Goal: Use online tool/utility

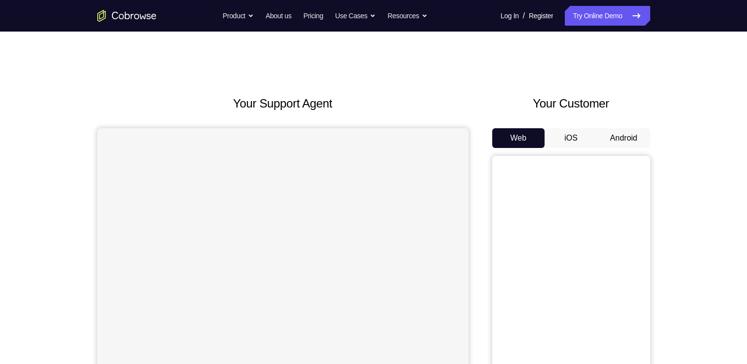
click at [624, 128] on button "Android" at bounding box center [623, 138] width 53 height 20
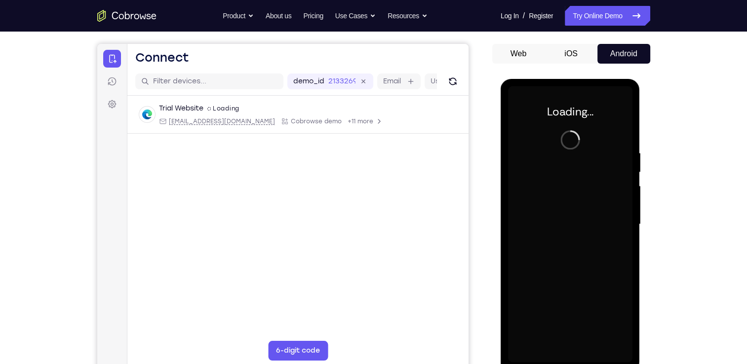
scroll to position [84, 0]
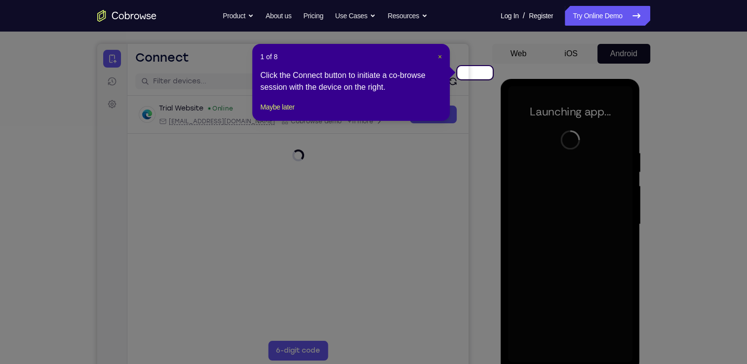
click at [442, 54] on span "×" at bounding box center [440, 57] width 4 height 8
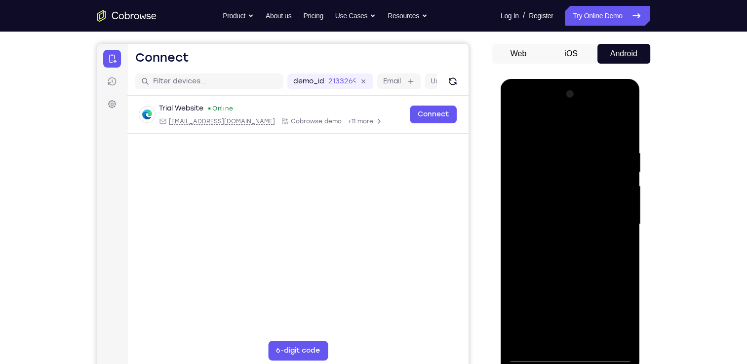
click at [574, 353] on div at bounding box center [570, 224] width 124 height 276
click at [615, 304] on div at bounding box center [570, 224] width 124 height 276
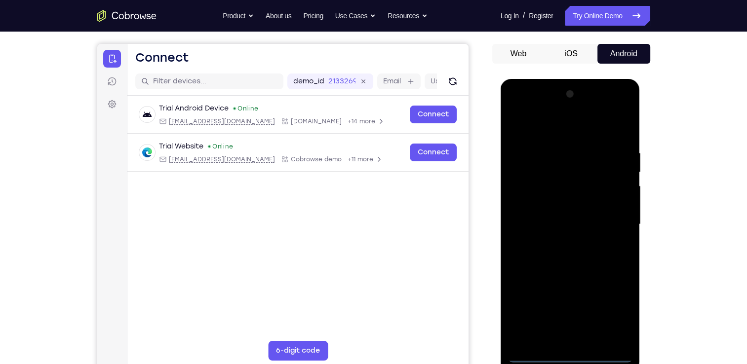
click at [567, 123] on div at bounding box center [570, 224] width 124 height 276
click at [612, 224] on div at bounding box center [570, 224] width 124 height 276
click at [561, 241] on div at bounding box center [570, 224] width 124 height 276
click at [565, 210] on div at bounding box center [570, 224] width 124 height 276
click at [558, 210] on div at bounding box center [570, 224] width 124 height 276
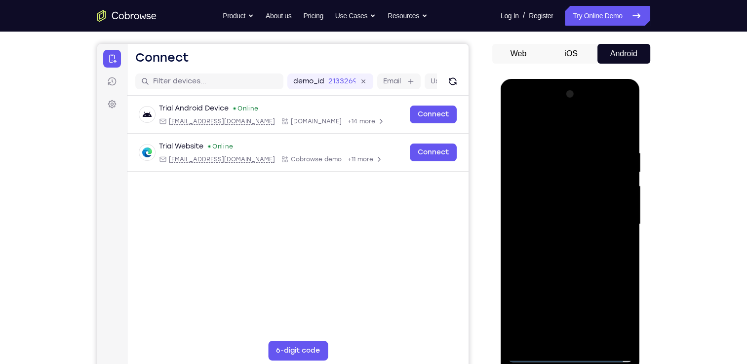
click at [567, 223] on div at bounding box center [570, 224] width 124 height 276
click at [579, 256] on div at bounding box center [570, 224] width 124 height 276
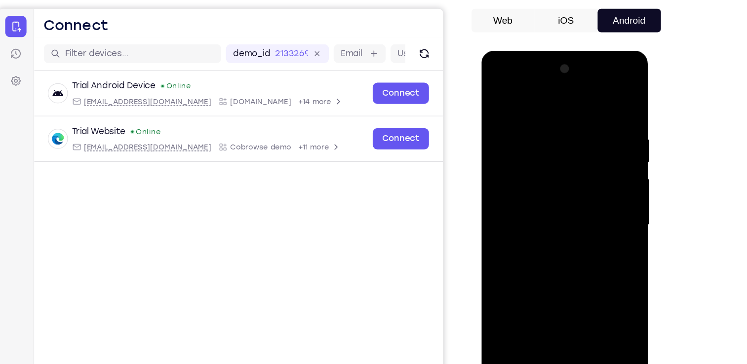
click at [550, 224] on div at bounding box center [551, 196] width 124 height 276
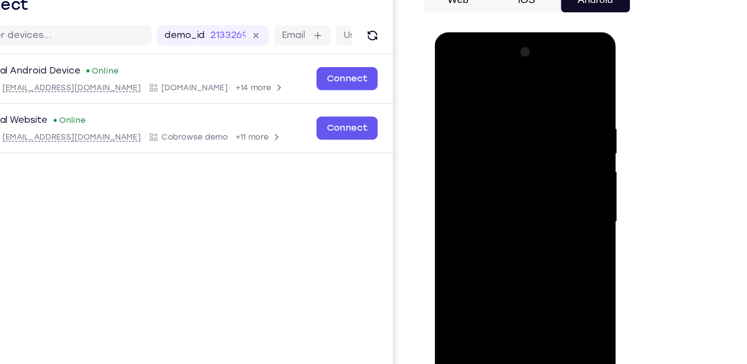
click at [508, 215] on div at bounding box center [504, 177] width 124 height 276
drag, startPoint x: 519, startPoint y: 134, endPoint x: 521, endPoint y: 97, distance: 36.6
click at [521, 97] on div at bounding box center [504, 177] width 124 height 276
click at [558, 193] on div at bounding box center [504, 177] width 124 height 276
click at [559, 189] on div at bounding box center [504, 177] width 124 height 276
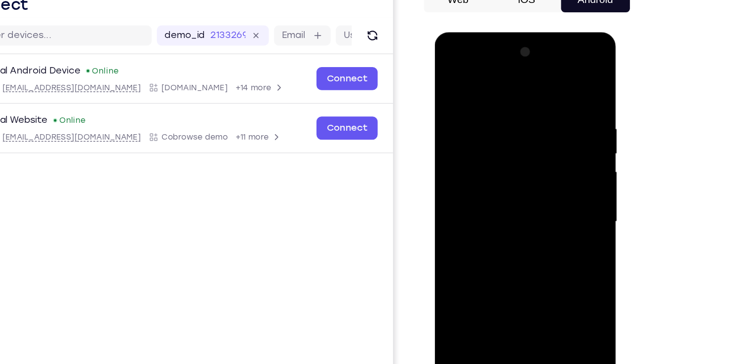
click at [559, 189] on div at bounding box center [504, 177] width 124 height 276
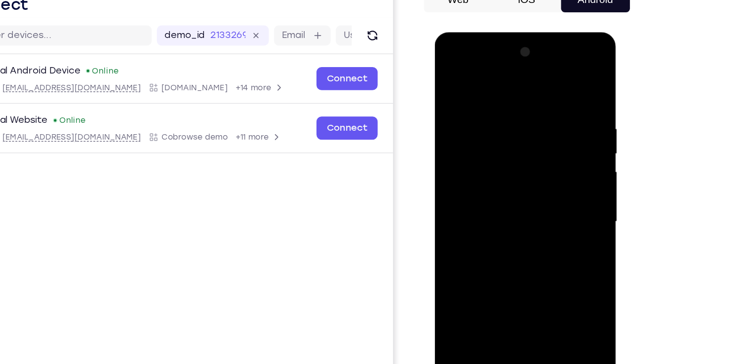
click at [559, 189] on div at bounding box center [504, 177] width 124 height 276
click at [525, 202] on div at bounding box center [504, 177] width 124 height 276
drag, startPoint x: 532, startPoint y: 234, endPoint x: 539, endPoint y: 253, distance: 20.0
click at [539, 253] on div at bounding box center [504, 177] width 124 height 276
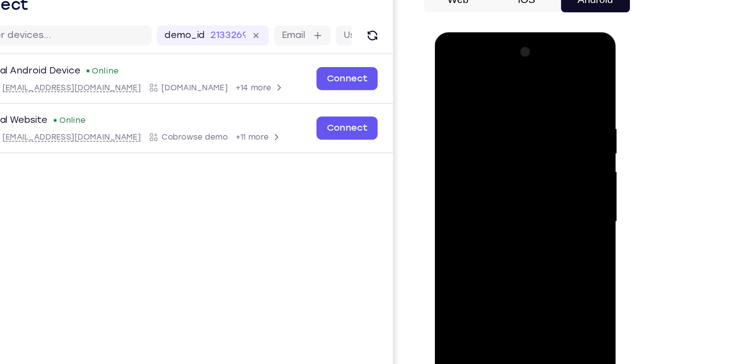
drag, startPoint x: 539, startPoint y: 253, endPoint x: 545, endPoint y: 273, distance: 21.2
click at [545, 273] on div at bounding box center [504, 177] width 124 height 276
drag, startPoint x: 493, startPoint y: 106, endPoint x: 504, endPoint y: 175, distance: 69.4
click at [504, 175] on div at bounding box center [504, 177] width 124 height 276
click at [488, 104] on div at bounding box center [504, 177] width 124 height 276
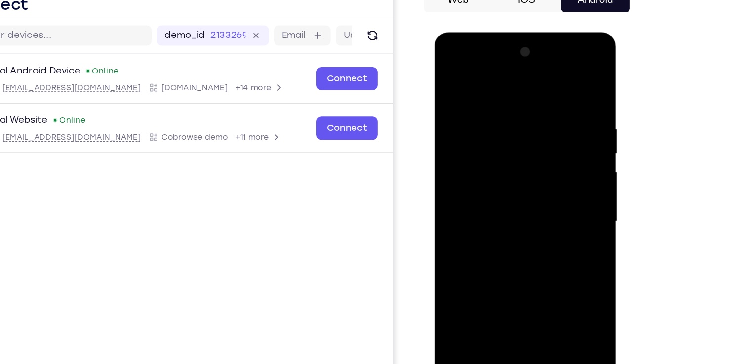
click at [558, 143] on div at bounding box center [504, 177] width 124 height 276
click at [554, 80] on div at bounding box center [504, 177] width 124 height 276
click at [521, 99] on div at bounding box center [504, 177] width 124 height 276
click at [559, 121] on div at bounding box center [504, 177] width 124 height 276
click at [553, 83] on div at bounding box center [504, 177] width 124 height 276
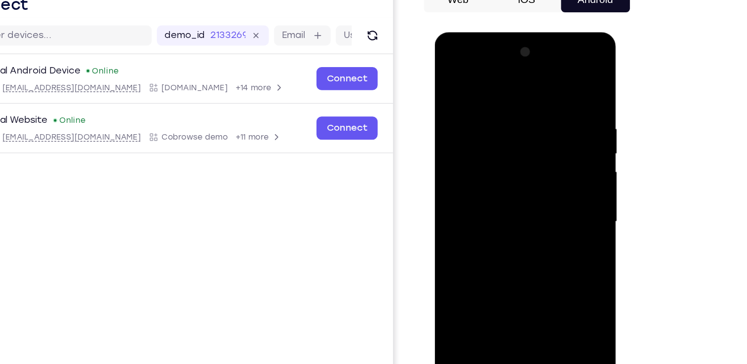
click at [553, 103] on div at bounding box center [504, 177] width 124 height 276
click at [552, 134] on div at bounding box center [504, 177] width 124 height 276
click at [465, 136] on div at bounding box center [504, 177] width 124 height 276
click at [560, 117] on div at bounding box center [504, 177] width 124 height 276
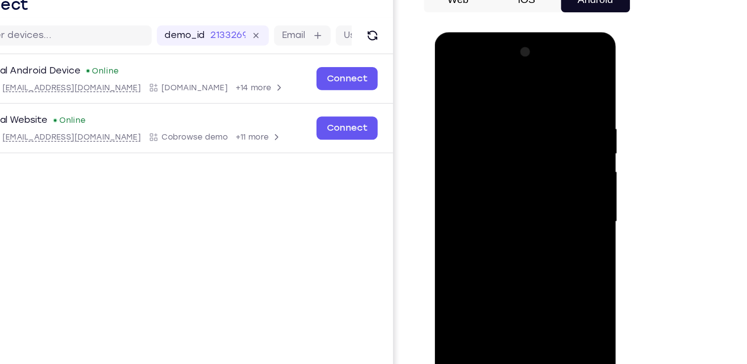
click at [443, 141] on div at bounding box center [504, 177] width 124 height 276
click at [566, 150] on div at bounding box center [504, 179] width 140 height 294
click at [556, 139] on div at bounding box center [504, 177] width 124 height 276
click at [554, 81] on div at bounding box center [504, 177] width 124 height 276
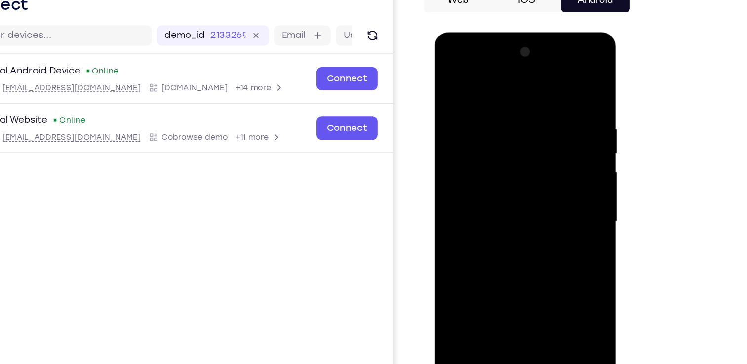
drag, startPoint x: 554, startPoint y: 107, endPoint x: 485, endPoint y: 103, distance: 68.7
click at [485, 103] on div at bounding box center [504, 177] width 124 height 276
drag, startPoint x: 552, startPoint y: 107, endPoint x: 490, endPoint y: 111, distance: 61.9
click at [490, 111] on div at bounding box center [504, 177] width 124 height 276
drag, startPoint x: 537, startPoint y: 102, endPoint x: 453, endPoint y: 109, distance: 84.2
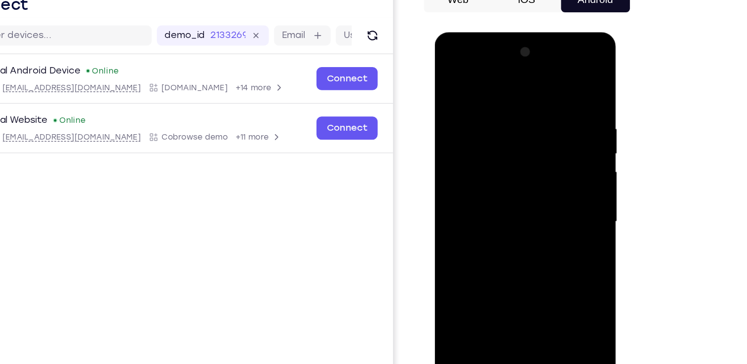
click at [453, 109] on div at bounding box center [504, 177] width 124 height 276
drag, startPoint x: 559, startPoint y: 106, endPoint x: 505, endPoint y: 104, distance: 54.4
click at [492, 106] on div at bounding box center [504, 177] width 124 height 276
drag, startPoint x: 549, startPoint y: 105, endPoint x: 468, endPoint y: 108, distance: 80.5
click at [468, 108] on div at bounding box center [504, 177] width 124 height 276
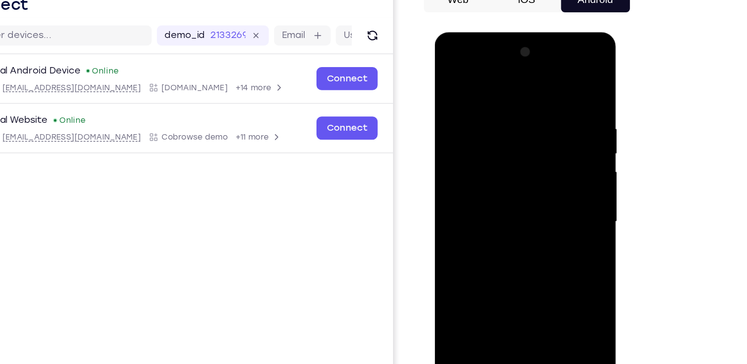
drag, startPoint x: 534, startPoint y: 98, endPoint x: 466, endPoint y: 102, distance: 67.7
click at [466, 102] on div at bounding box center [504, 177] width 124 height 276
drag, startPoint x: 545, startPoint y: 95, endPoint x: 486, endPoint y: 96, distance: 59.2
click at [486, 96] on div at bounding box center [504, 177] width 124 height 276
drag, startPoint x: 509, startPoint y: 188, endPoint x: 516, endPoint y: 77, distance: 110.8
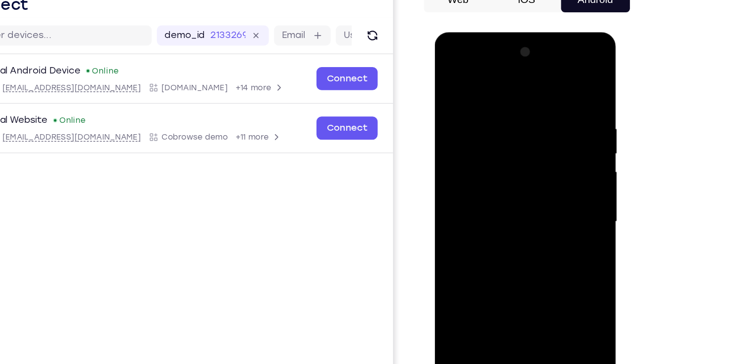
click at [516, 77] on div at bounding box center [504, 177] width 124 height 276
drag, startPoint x: 497, startPoint y: 237, endPoint x: 523, endPoint y: 139, distance: 101.3
click at [523, 139] on div at bounding box center [504, 177] width 124 height 276
drag, startPoint x: 493, startPoint y: 253, endPoint x: 524, endPoint y: 160, distance: 97.4
click at [524, 160] on div at bounding box center [504, 177] width 124 height 276
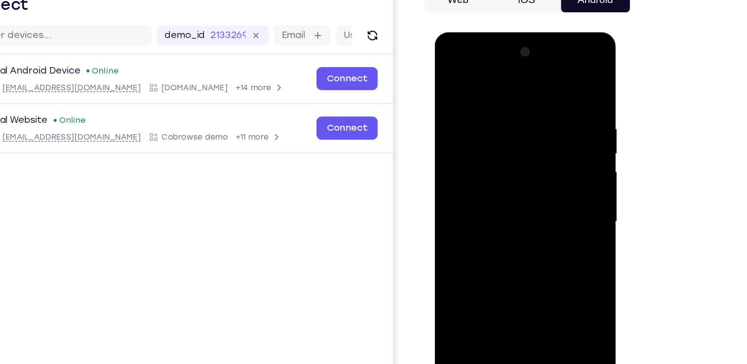
drag, startPoint x: 513, startPoint y: 241, endPoint x: 537, endPoint y: 127, distance: 117.0
click at [537, 127] on div at bounding box center [504, 177] width 124 height 276
click at [557, 173] on div at bounding box center [504, 177] width 124 height 276
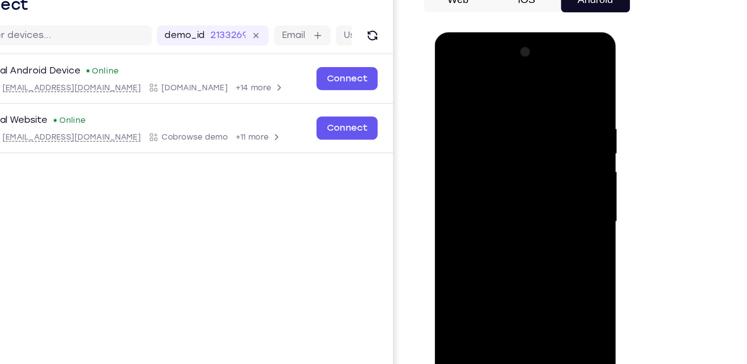
click at [557, 173] on div at bounding box center [504, 177] width 124 height 276
click at [450, 173] on div at bounding box center [504, 177] width 124 height 276
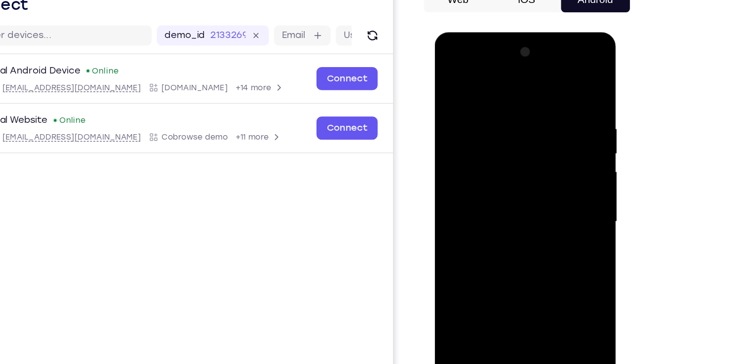
click at [557, 172] on div at bounding box center [504, 177] width 124 height 276
click at [558, 170] on div at bounding box center [504, 177] width 124 height 276
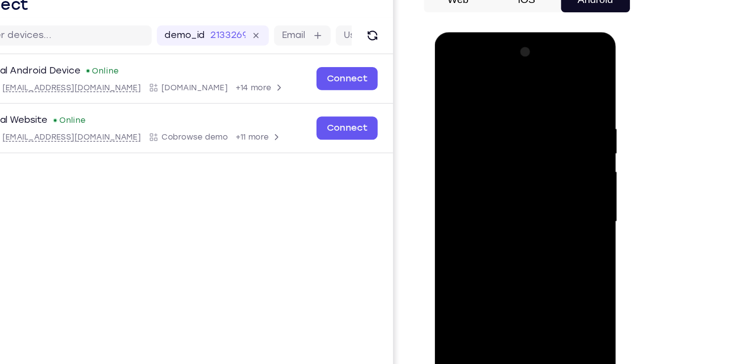
click at [450, 264] on div at bounding box center [504, 177] width 124 height 276
drag, startPoint x: 508, startPoint y: 266, endPoint x: 511, endPoint y: 167, distance: 99.3
click at [511, 167] on div at bounding box center [504, 177] width 124 height 276
drag, startPoint x: 497, startPoint y: 248, endPoint x: 517, endPoint y: 156, distance: 94.5
click at [517, 156] on div at bounding box center [504, 177] width 124 height 276
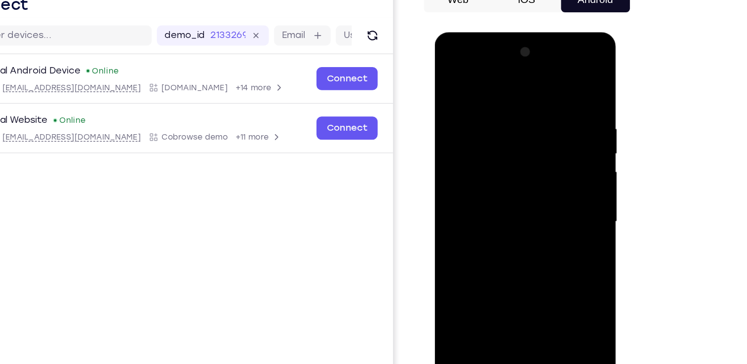
drag, startPoint x: 507, startPoint y: 172, endPoint x: 505, endPoint y: 232, distance: 59.8
click at [505, 232] on div at bounding box center [504, 177] width 124 height 276
drag, startPoint x: 511, startPoint y: 153, endPoint x: 508, endPoint y: 195, distance: 42.6
click at [508, 195] on div at bounding box center [504, 177] width 124 height 276
drag, startPoint x: 506, startPoint y: 233, endPoint x: 533, endPoint y: 146, distance: 91.4
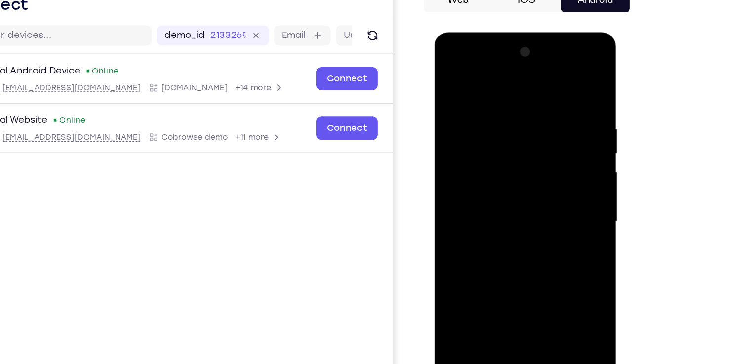
click at [533, 146] on div at bounding box center [504, 177] width 124 height 276
drag, startPoint x: 512, startPoint y: 189, endPoint x: 543, endPoint y: 101, distance: 93.4
click at [543, 101] on div at bounding box center [504, 177] width 124 height 276
drag, startPoint x: 522, startPoint y: 178, endPoint x: 546, endPoint y: 92, distance: 89.8
click at [546, 92] on div at bounding box center [504, 177] width 124 height 276
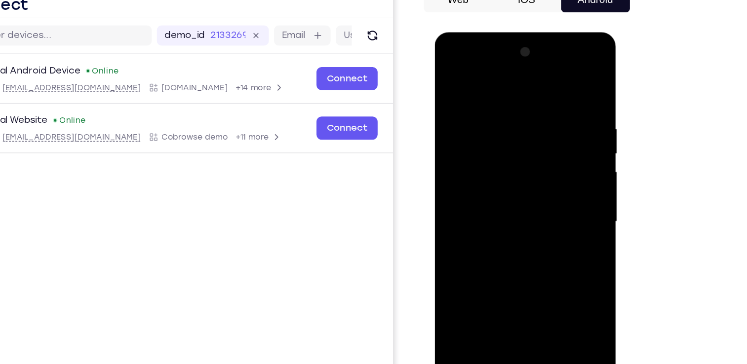
drag, startPoint x: 515, startPoint y: 257, endPoint x: 530, endPoint y: 147, distance: 110.6
click at [530, 147] on div at bounding box center [504, 177] width 124 height 276
drag, startPoint x: 510, startPoint y: 255, endPoint x: 532, endPoint y: 147, distance: 110.4
click at [532, 147] on div at bounding box center [504, 177] width 124 height 276
drag, startPoint x: 514, startPoint y: 247, endPoint x: 521, endPoint y: 208, distance: 39.5
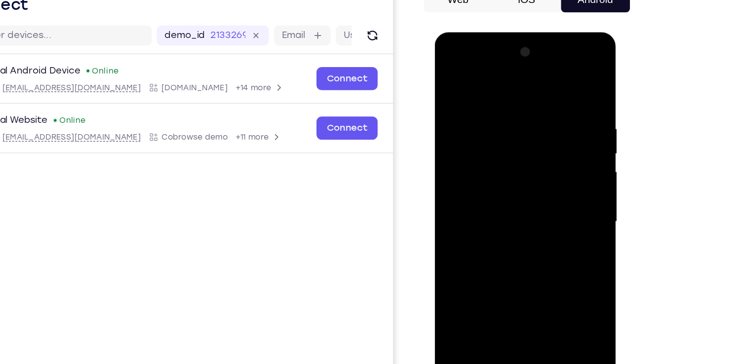
click at [521, 208] on div at bounding box center [504, 177] width 124 height 276
drag, startPoint x: 509, startPoint y: 251, endPoint x: 534, endPoint y: 152, distance: 102.4
click at [534, 152] on div at bounding box center [504, 177] width 124 height 276
drag, startPoint x: 517, startPoint y: 232, endPoint x: 542, endPoint y: 144, distance: 91.4
click at [542, 144] on div at bounding box center [504, 177] width 124 height 276
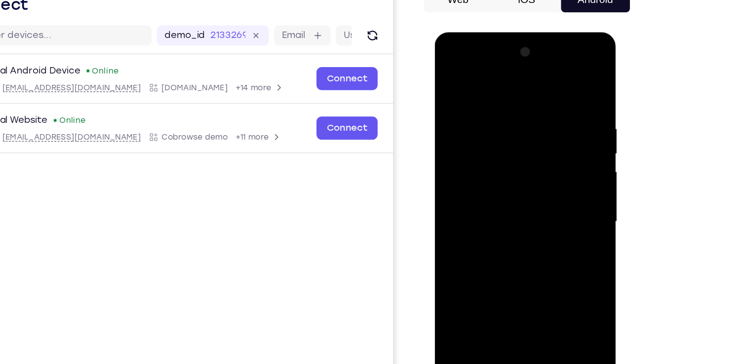
drag, startPoint x: 523, startPoint y: 230, endPoint x: 544, endPoint y: 137, distance: 95.6
click at [544, 137] on div at bounding box center [504, 177] width 124 height 276
drag, startPoint x: 517, startPoint y: 237, endPoint x: 546, endPoint y: 146, distance: 95.9
click at [546, 146] on div at bounding box center [504, 177] width 124 height 276
drag, startPoint x: 513, startPoint y: 248, endPoint x: 545, endPoint y: 148, distance: 105.1
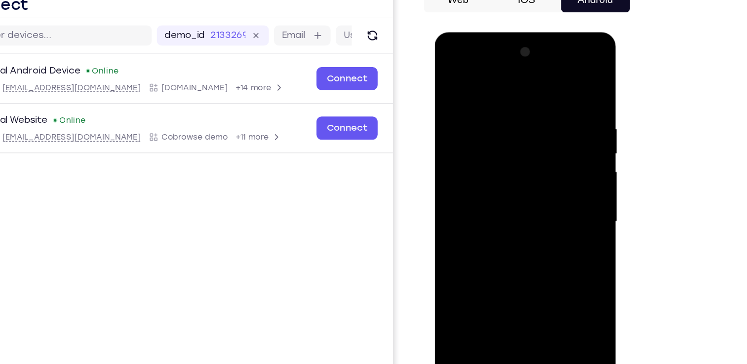
click at [545, 148] on div at bounding box center [504, 177] width 124 height 276
drag, startPoint x: 515, startPoint y: 241, endPoint x: 555, endPoint y: 143, distance: 105.9
click at [555, 143] on div at bounding box center [504, 177] width 124 height 276
drag, startPoint x: 524, startPoint y: 234, endPoint x: 546, endPoint y: 141, distance: 95.9
click at [546, 141] on div at bounding box center [504, 177] width 124 height 276
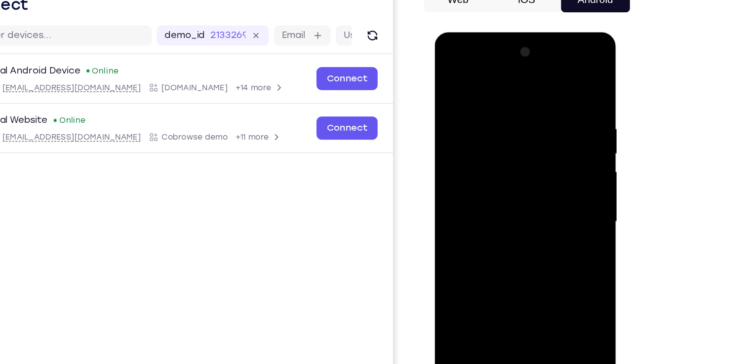
drag, startPoint x: 522, startPoint y: 241, endPoint x: 525, endPoint y: 129, distance: 112.6
click at [525, 129] on div at bounding box center [504, 177] width 124 height 276
drag, startPoint x: 519, startPoint y: 245, endPoint x: 507, endPoint y: 122, distance: 123.5
click at [507, 122] on div at bounding box center [504, 177] width 124 height 276
drag, startPoint x: 506, startPoint y: 260, endPoint x: 544, endPoint y: 121, distance: 143.6
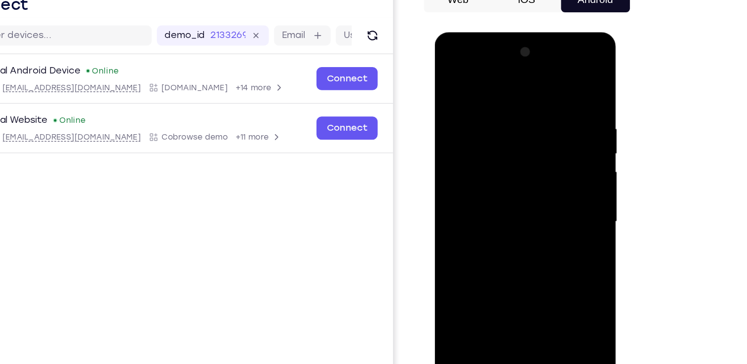
click at [544, 121] on div at bounding box center [504, 177] width 124 height 276
drag, startPoint x: 509, startPoint y: 248, endPoint x: 547, endPoint y: 122, distance: 131.0
click at [547, 122] on div at bounding box center [504, 177] width 124 height 276
drag, startPoint x: 502, startPoint y: 247, endPoint x: 546, endPoint y: 111, distance: 143.2
click at [546, 111] on div at bounding box center [504, 177] width 124 height 276
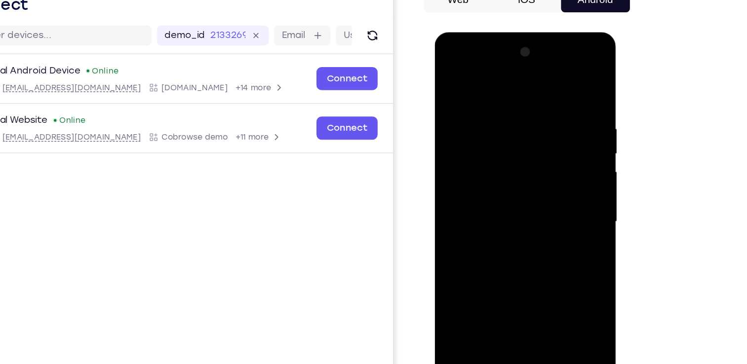
click at [458, 289] on div at bounding box center [504, 177] width 124 height 276
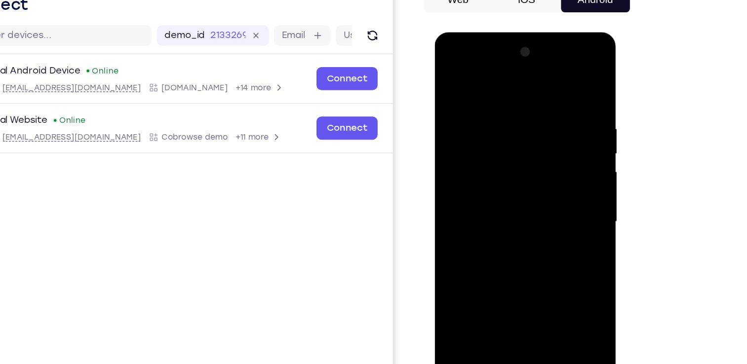
click at [458, 289] on div at bounding box center [504, 177] width 124 height 276
drag, startPoint x: 470, startPoint y: 102, endPoint x: 606, endPoint y: 121, distance: 137.2
click at [575, 121] on html "Online web based iOS Simulators and Android Emulators. Run iPhone, iPad, Mobile…" at bounding box center [504, 180] width 141 height 296
drag, startPoint x: 520, startPoint y: 91, endPoint x: 515, endPoint y: 337, distance: 245.9
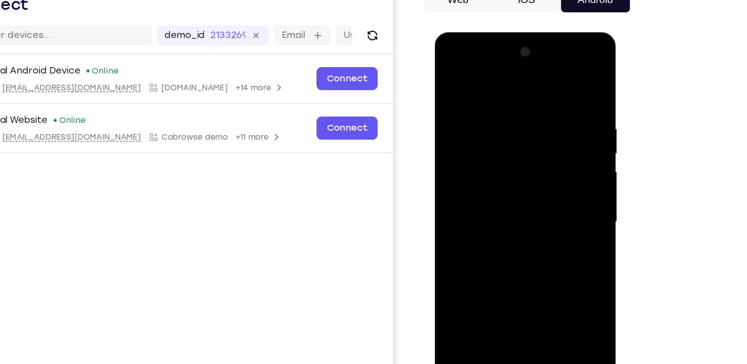
click at [515, 328] on html "Online web based iOS Simulators and Android Emulators. Run iPhone, iPad, Mobile…" at bounding box center [504, 180] width 141 height 296
drag, startPoint x: 504, startPoint y: 72, endPoint x: 495, endPoint y: 211, distance: 139.5
click at [495, 211] on div at bounding box center [504, 177] width 124 height 276
drag, startPoint x: 502, startPoint y: 125, endPoint x: 500, endPoint y: 332, distance: 206.9
click at [500, 328] on html "Online web based iOS Simulators and Android Emulators. Run iPhone, iPad, Mobile…" at bounding box center [504, 180] width 141 height 296
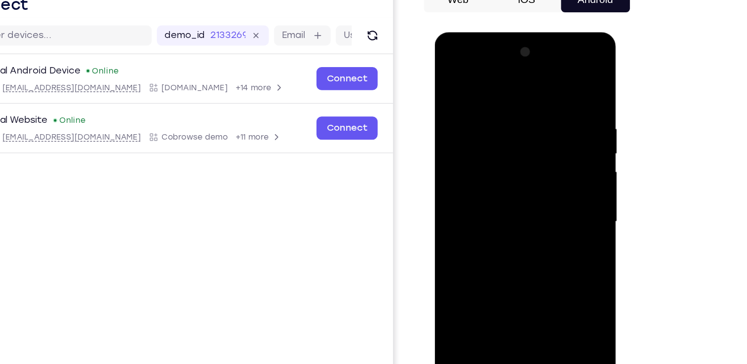
drag, startPoint x: 506, startPoint y: 180, endPoint x: 511, endPoint y: 267, distance: 87.0
click at [511, 267] on div at bounding box center [504, 177] width 124 height 276
click at [518, 99] on div at bounding box center [504, 177] width 124 height 276
click at [460, 124] on div at bounding box center [504, 177] width 124 height 276
click at [555, 79] on div at bounding box center [504, 177] width 124 height 276
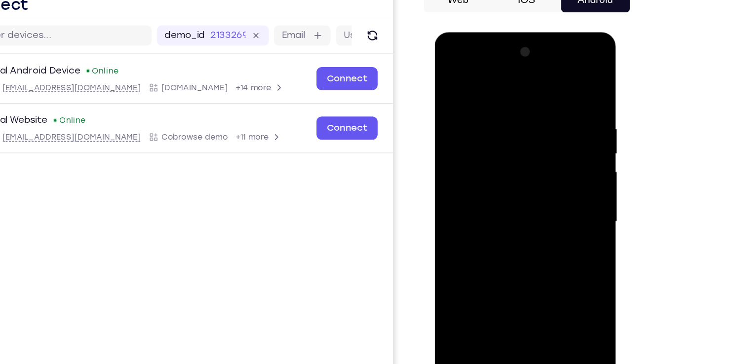
click at [488, 94] on div at bounding box center [504, 177] width 124 height 276
click at [555, 84] on div at bounding box center [504, 177] width 124 height 276
click at [555, 94] on div at bounding box center [504, 177] width 124 height 276
click at [548, 117] on div at bounding box center [504, 177] width 124 height 276
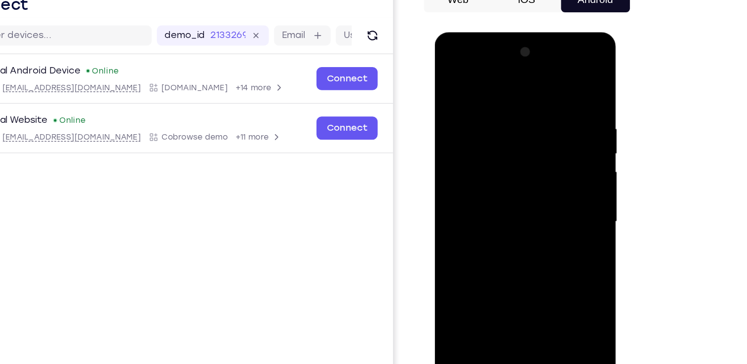
click at [552, 105] on div at bounding box center [504, 177] width 124 height 276
click at [553, 85] on div at bounding box center [504, 177] width 124 height 276
click at [551, 293] on div at bounding box center [504, 177] width 124 height 276
click at [479, 294] on div at bounding box center [504, 177] width 124 height 276
click at [490, 80] on div at bounding box center [504, 177] width 124 height 276
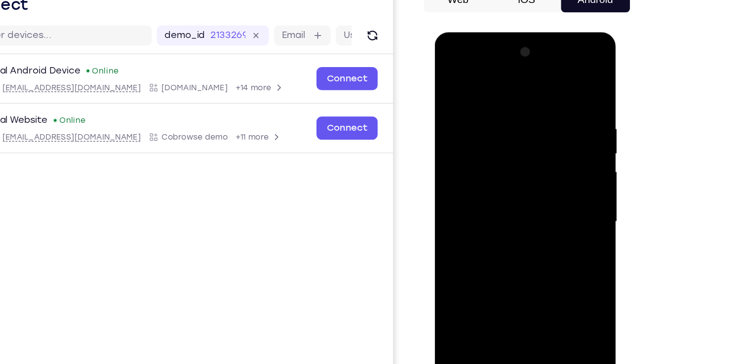
click at [513, 103] on div at bounding box center [504, 177] width 124 height 276
click at [452, 75] on div at bounding box center [504, 177] width 124 height 276
click at [502, 113] on div at bounding box center [504, 177] width 124 height 276
click at [448, 77] on div at bounding box center [504, 177] width 124 height 276
click at [549, 76] on div at bounding box center [504, 177] width 124 height 276
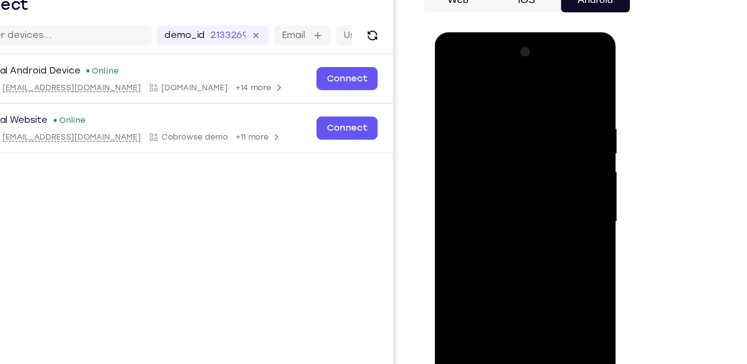
click at [552, 294] on div at bounding box center [504, 177] width 124 height 276
click at [505, 195] on div at bounding box center [504, 177] width 124 height 276
click at [490, 92] on div at bounding box center [504, 177] width 124 height 276
click at [474, 122] on div at bounding box center [504, 177] width 124 height 276
click at [451, 78] on div at bounding box center [504, 177] width 124 height 276
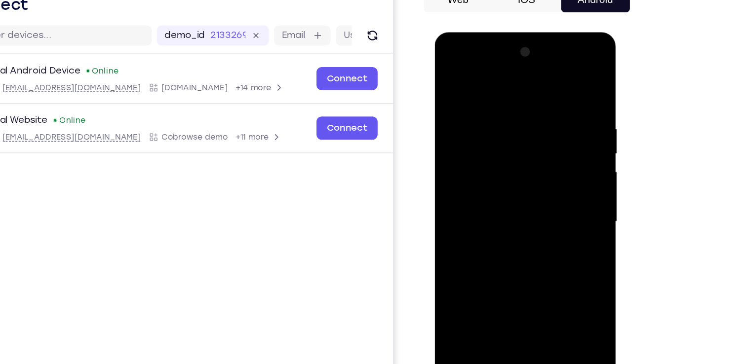
click at [451, 78] on div at bounding box center [504, 177] width 124 height 276
click at [459, 300] on div at bounding box center [504, 177] width 124 height 276
drag, startPoint x: 504, startPoint y: 78, endPoint x: 487, endPoint y: 240, distance: 163.8
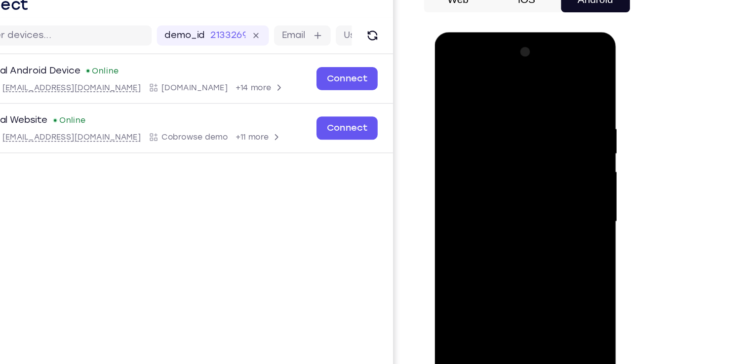
click at [487, 240] on div at bounding box center [504, 177] width 124 height 276
drag, startPoint x: 497, startPoint y: 262, endPoint x: 519, endPoint y: 112, distance: 151.7
click at [519, 112] on div at bounding box center [504, 177] width 124 height 276
drag, startPoint x: 486, startPoint y: 242, endPoint x: 524, endPoint y: 115, distance: 132.4
click at [524, 115] on div at bounding box center [504, 177] width 124 height 276
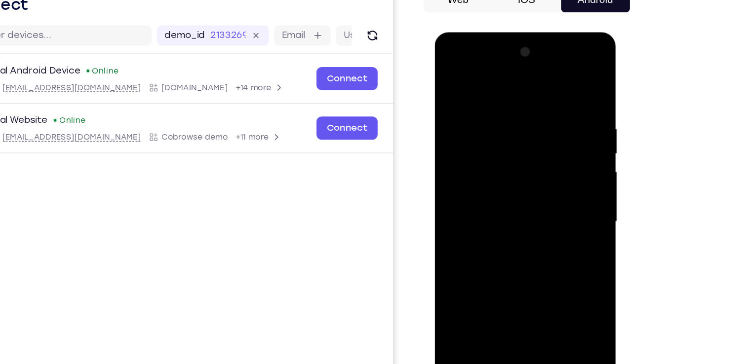
drag, startPoint x: 491, startPoint y: 251, endPoint x: 525, endPoint y: 121, distance: 134.2
click at [525, 121] on div at bounding box center [504, 177] width 124 height 276
drag, startPoint x: 489, startPoint y: 262, endPoint x: 527, endPoint y: 110, distance: 157.2
click at [527, 110] on div at bounding box center [504, 177] width 124 height 276
drag, startPoint x: 501, startPoint y: 228, endPoint x: 533, endPoint y: 109, distance: 123.1
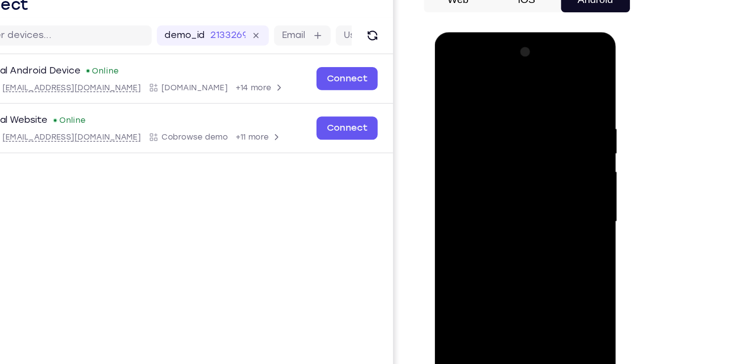
click at [533, 109] on div at bounding box center [504, 177] width 124 height 276
click at [558, 155] on div at bounding box center [504, 177] width 124 height 276
drag, startPoint x: 485, startPoint y: 252, endPoint x: 523, endPoint y: 134, distance: 124.0
click at [523, 134] on div at bounding box center [504, 177] width 124 height 276
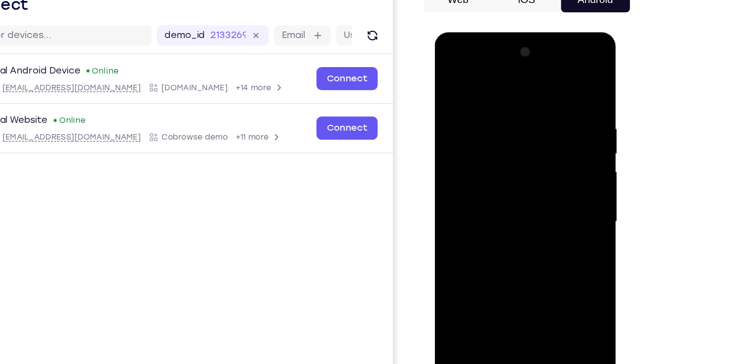
drag, startPoint x: 506, startPoint y: 236, endPoint x: 548, endPoint y: 92, distance: 150.0
click at [548, 92] on div at bounding box center [504, 177] width 124 height 276
drag, startPoint x: 517, startPoint y: 245, endPoint x: 553, endPoint y: 106, distance: 143.7
click at [553, 106] on div at bounding box center [504, 177] width 124 height 276
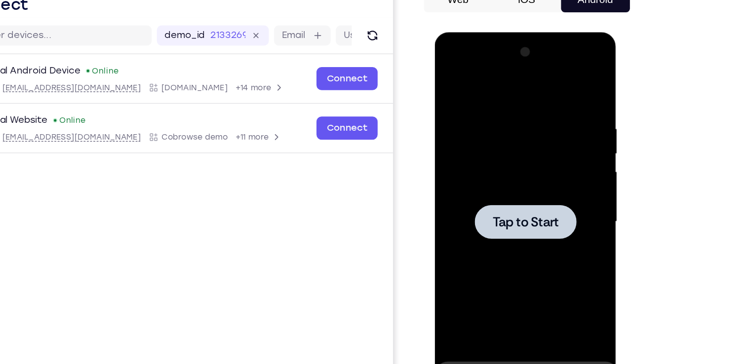
drag, startPoint x: 523, startPoint y: 245, endPoint x: 547, endPoint y: 119, distance: 128.3
click at [547, 119] on div at bounding box center [504, 177] width 124 height 276
